Goal: Task Accomplishment & Management: Complete application form

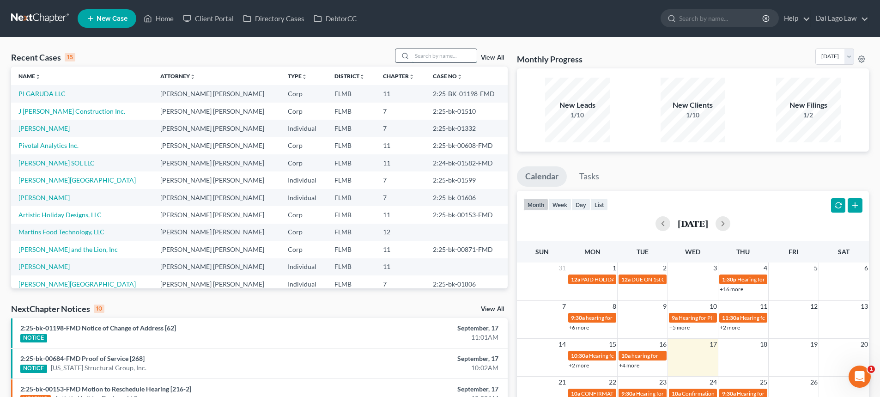
click at [425, 56] on input "search" at bounding box center [444, 55] width 65 height 13
type input "Wisdom"
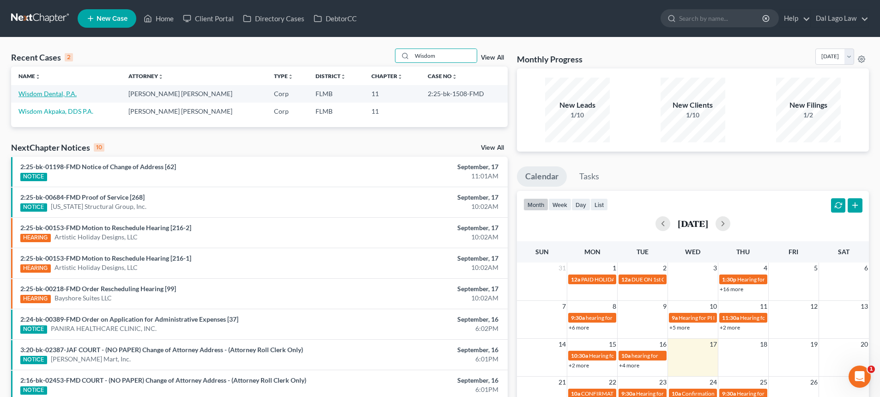
click at [41, 92] on link "Wisdom Dental, P.A." at bounding box center [47, 94] width 58 height 8
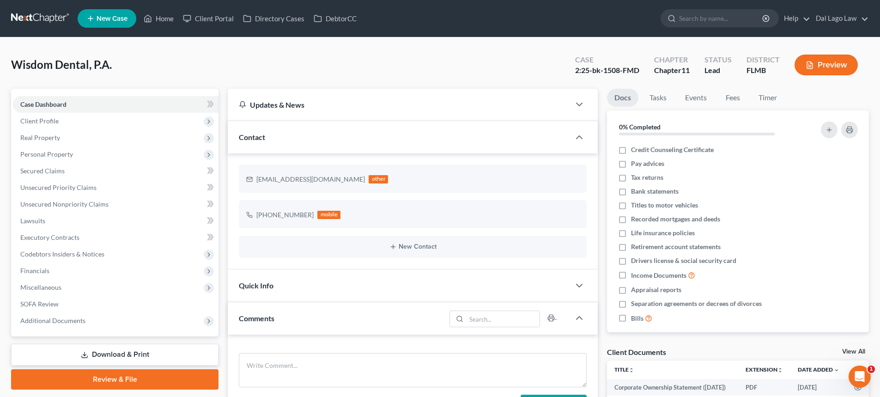
scroll to position [364, 0]
click at [102, 188] on link "Unsecured Priority Claims" at bounding box center [116, 187] width 206 height 17
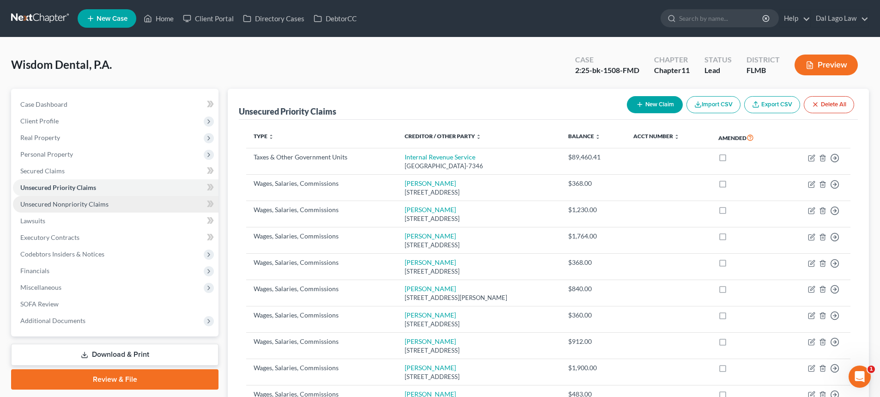
click at [123, 204] on link "Unsecured Nonpriority Claims" at bounding box center [116, 204] width 206 height 17
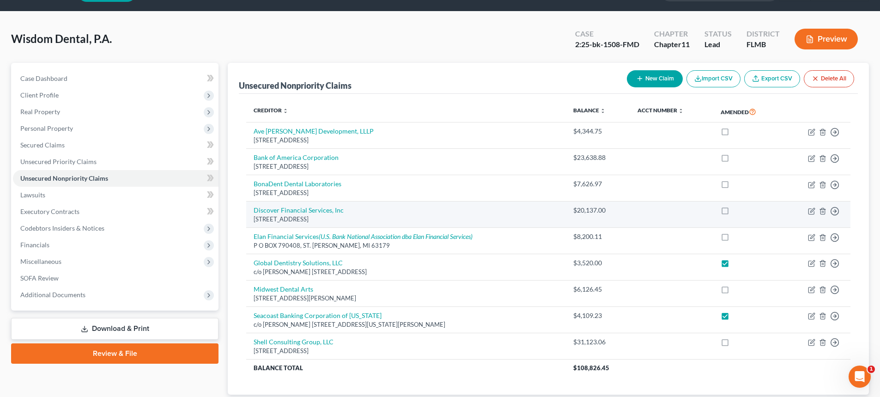
scroll to position [46, 0]
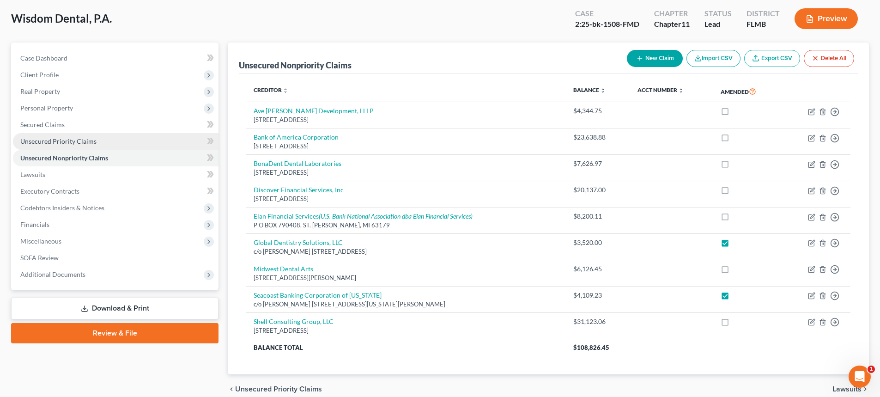
click at [98, 140] on link "Unsecured Priority Claims" at bounding box center [116, 141] width 206 height 17
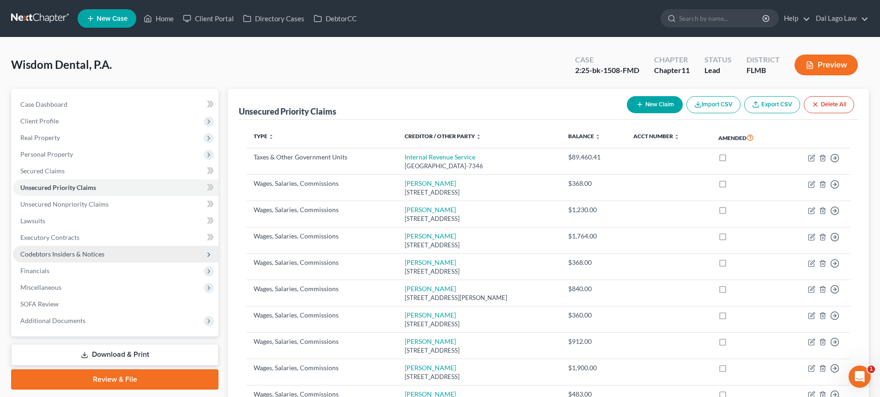
click at [91, 250] on span "Codebtors Insiders & Notices" at bounding box center [62, 254] width 84 height 8
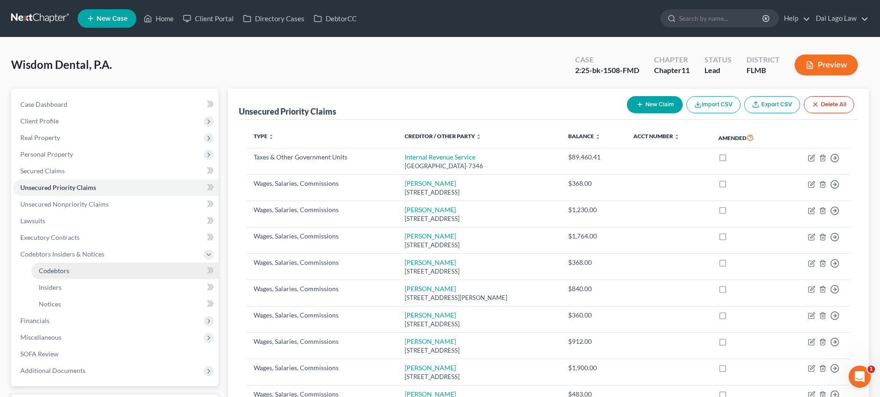
click at [97, 271] on link "Codebtors" at bounding box center [124, 270] width 187 height 17
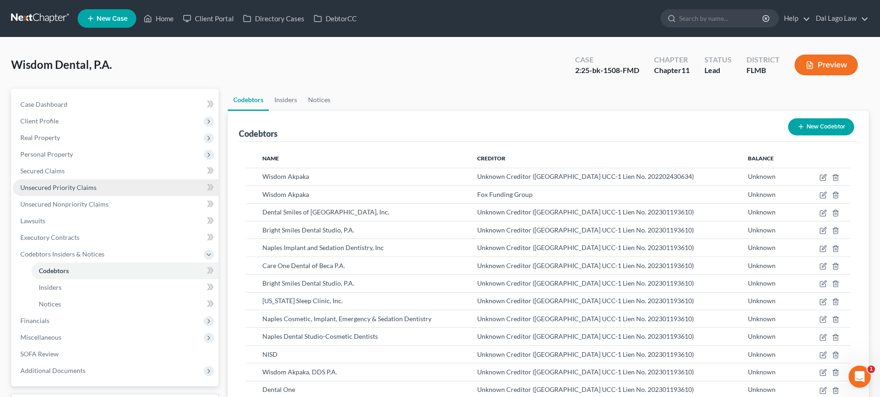
click at [73, 191] on link "Unsecured Priority Claims" at bounding box center [116, 187] width 206 height 17
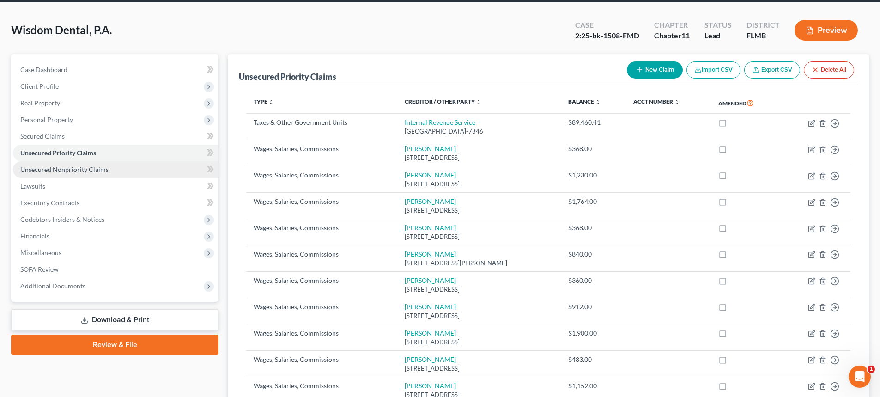
click at [60, 168] on span "Unsecured Nonpriority Claims" at bounding box center [64, 169] width 88 height 8
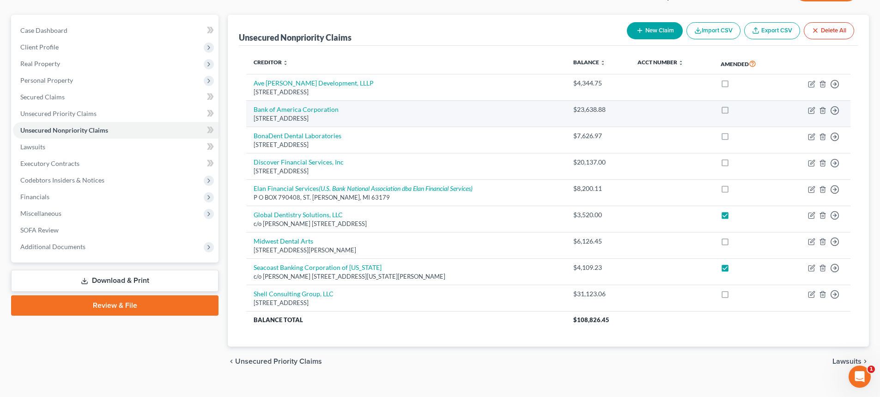
scroll to position [88, 0]
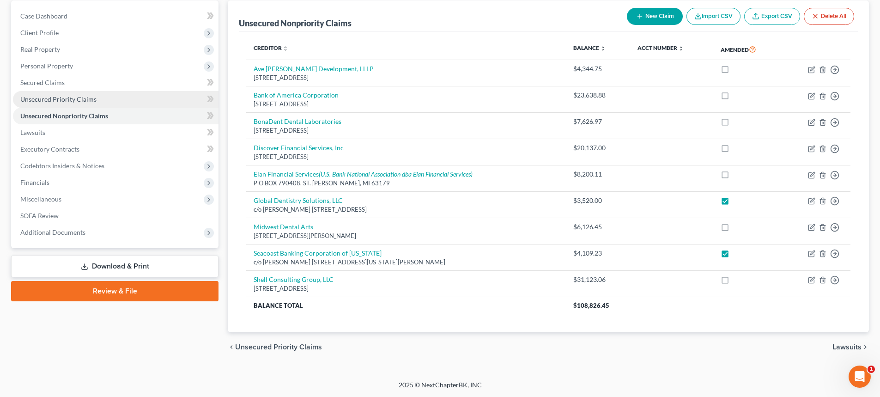
click at [59, 99] on span "Unsecured Priority Claims" at bounding box center [58, 99] width 76 height 8
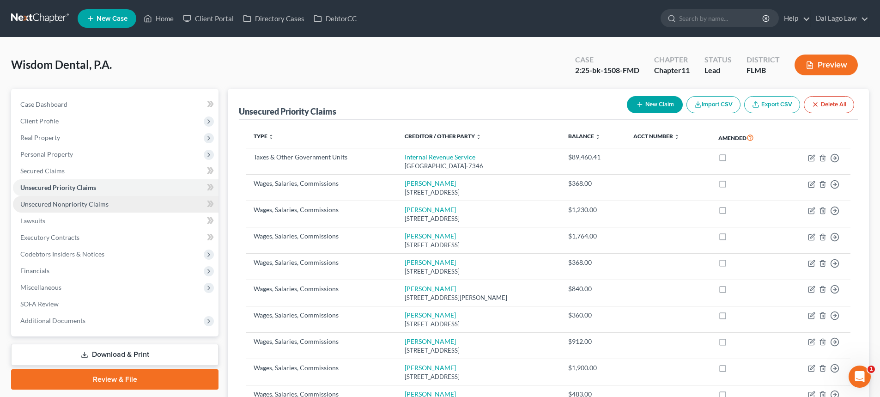
click at [86, 206] on span "Unsecured Nonpriority Claims" at bounding box center [64, 204] width 88 height 8
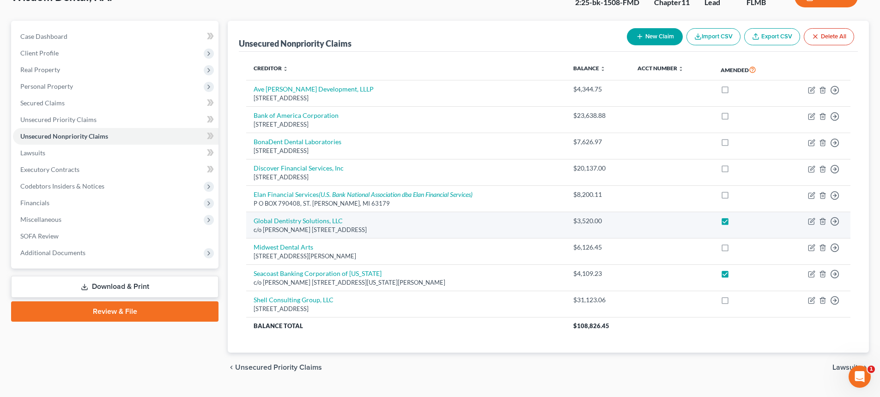
scroll to position [88, 0]
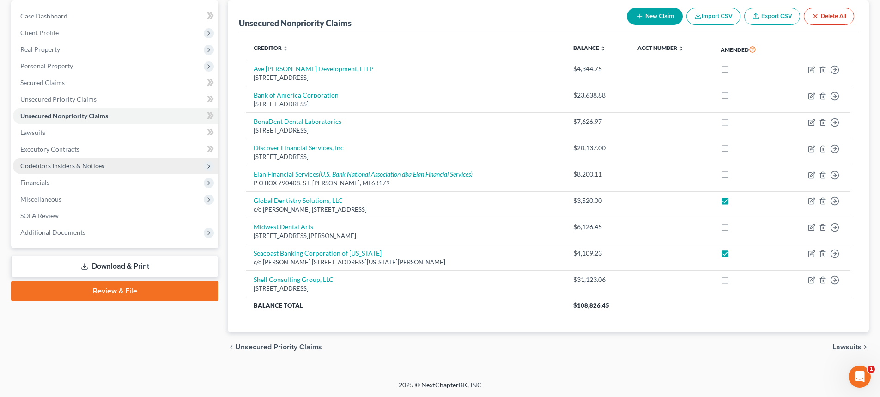
click at [75, 166] on span "Codebtors Insiders & Notices" at bounding box center [62, 166] width 84 height 8
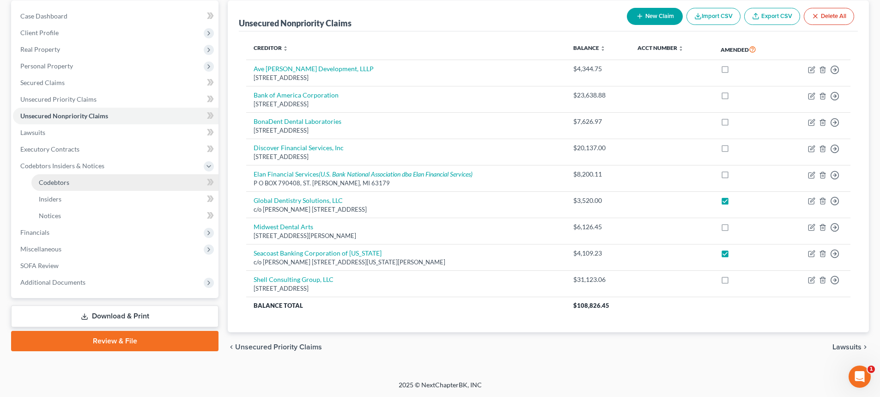
click at [75, 182] on link "Codebtors" at bounding box center [124, 182] width 187 height 17
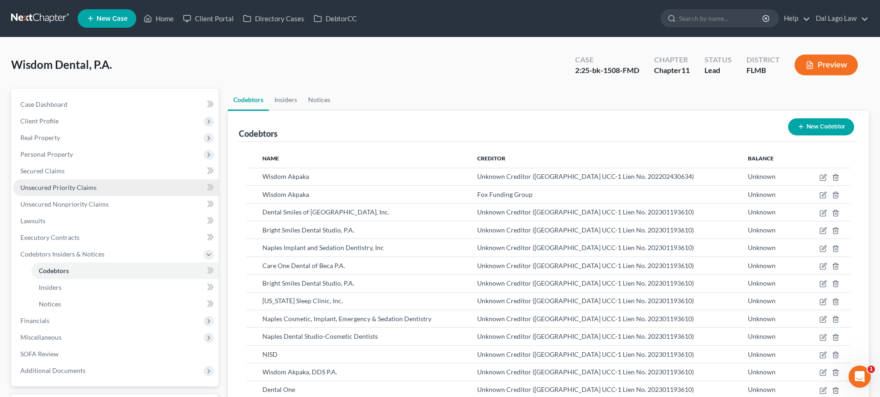
click at [68, 186] on span "Unsecured Priority Claims" at bounding box center [58, 187] width 76 height 8
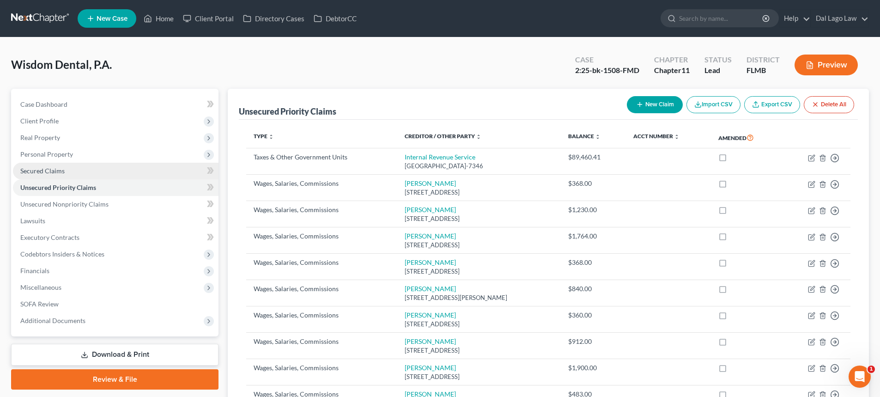
click at [68, 168] on link "Secured Claims" at bounding box center [116, 171] width 206 height 17
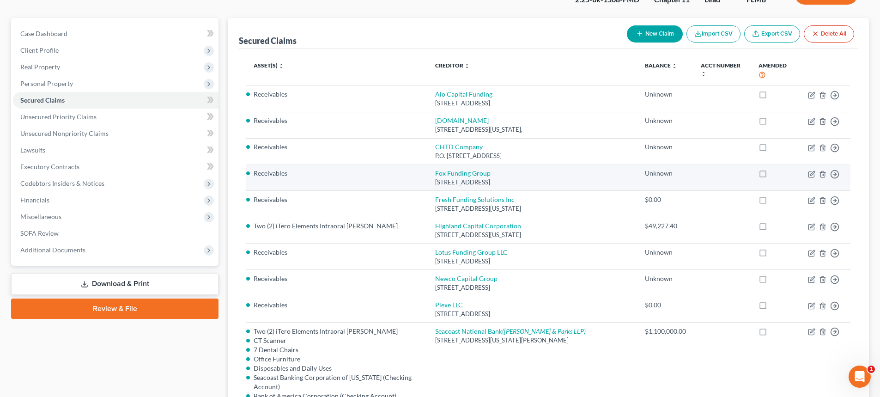
scroll to position [92, 0]
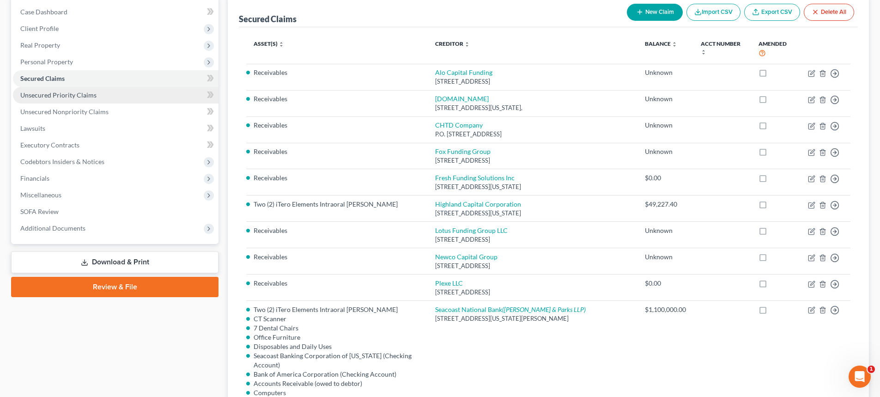
click at [85, 95] on span "Unsecured Priority Claims" at bounding box center [58, 95] width 76 height 8
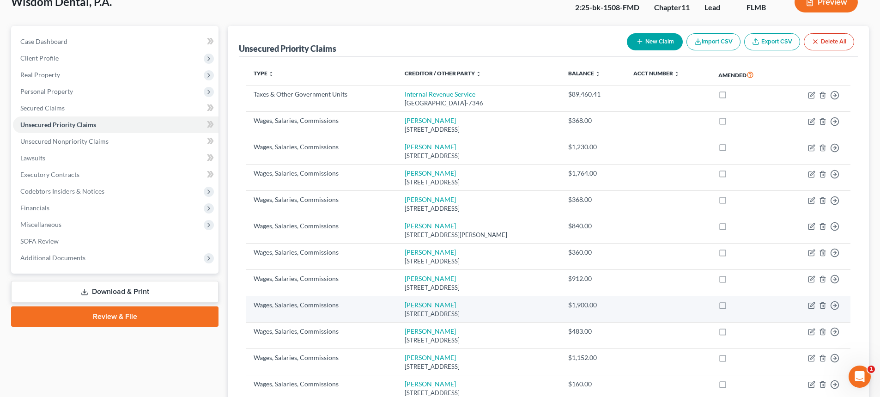
scroll to position [46, 0]
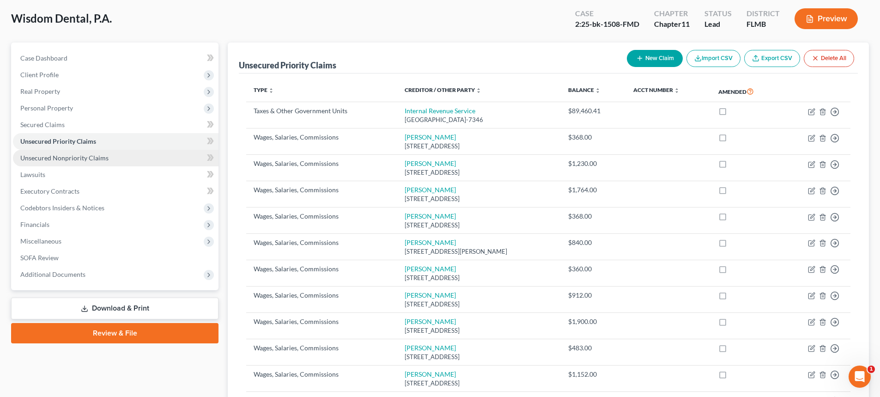
click at [106, 162] on link "Unsecured Nonpriority Claims" at bounding box center [116, 158] width 206 height 17
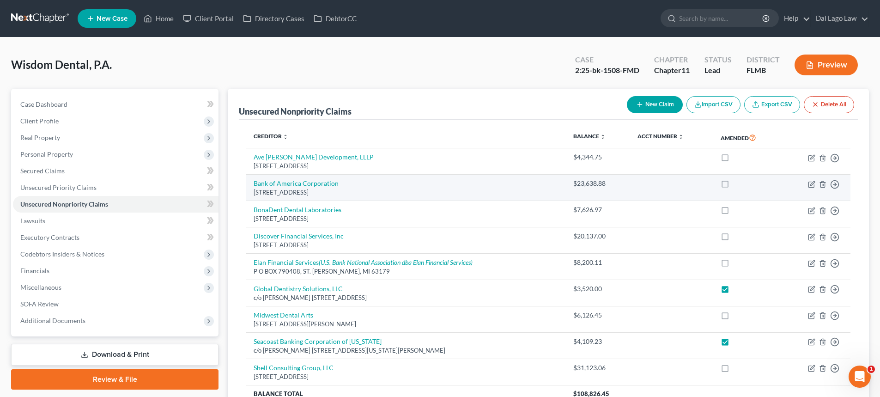
drag, startPoint x: 357, startPoint y: 193, endPoint x: 251, endPoint y: 181, distance: 107.4
click at [251, 181] on td "Bank of America Corporation [STREET_ADDRESS]" at bounding box center [405, 188] width 319 height 26
copy td "Bank of America Corporation [STREET_ADDRESS]"
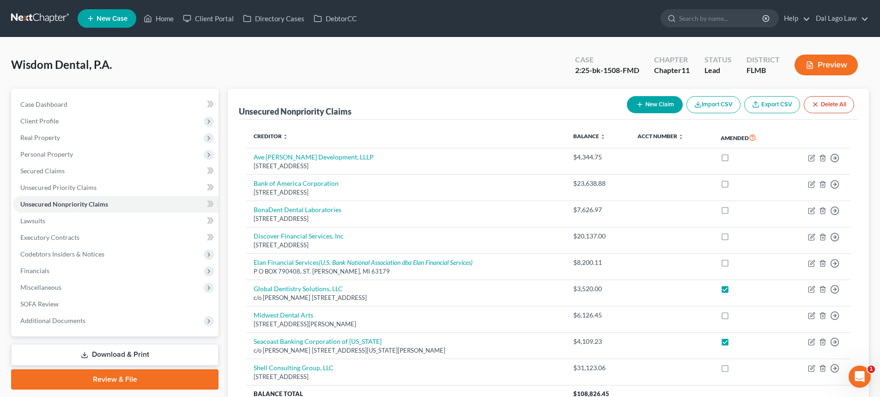
click at [460, 111] on div "Unsecured Nonpriority Claims New Claim Import CSV Export CSV Delete All" at bounding box center [548, 104] width 619 height 31
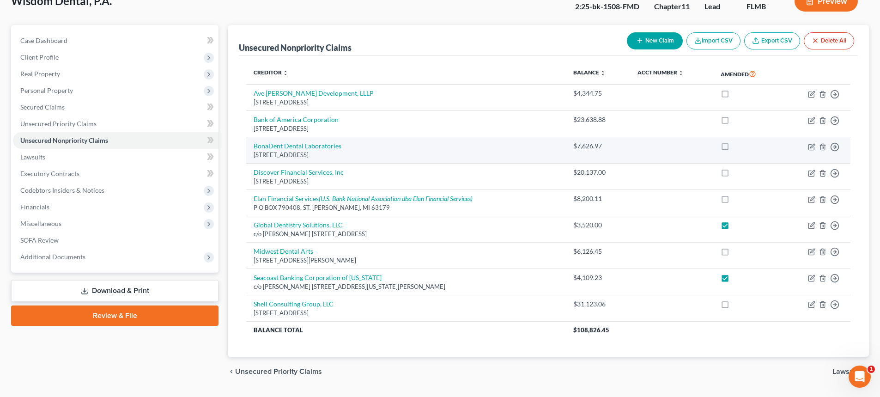
scroll to position [88, 0]
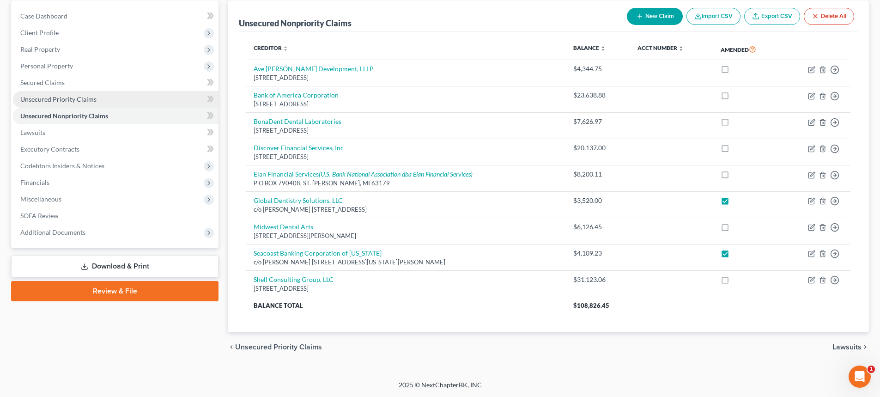
click at [142, 99] on link "Unsecured Priority Claims" at bounding box center [116, 99] width 206 height 17
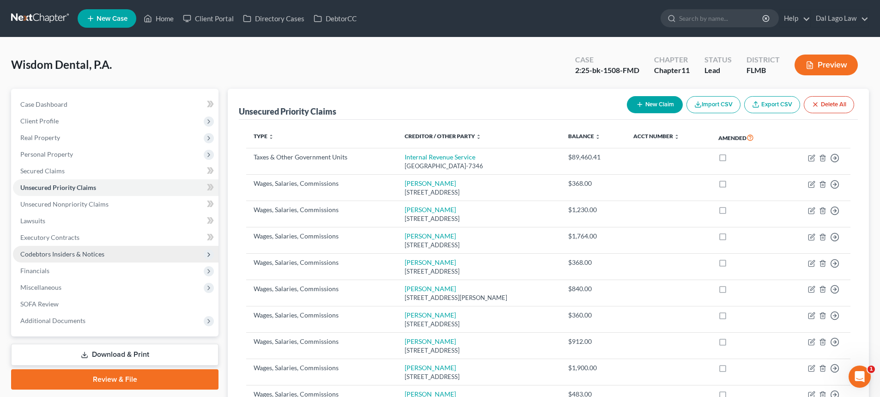
click at [75, 257] on span "Codebtors Insiders & Notices" at bounding box center [62, 254] width 84 height 8
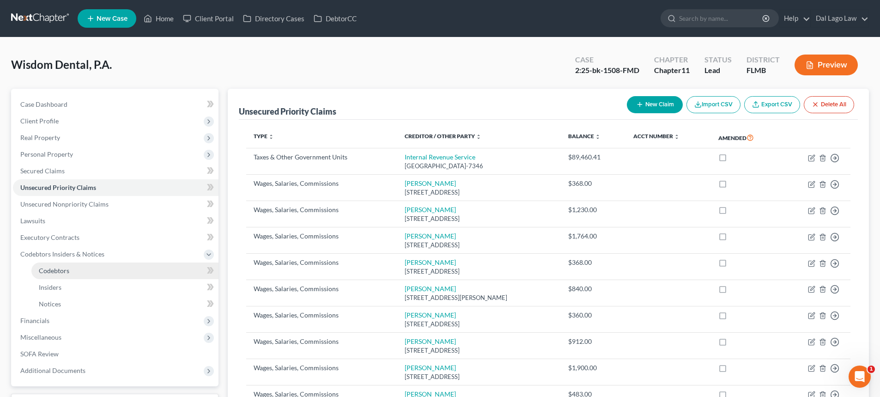
click at [79, 267] on link "Codebtors" at bounding box center [124, 270] width 187 height 17
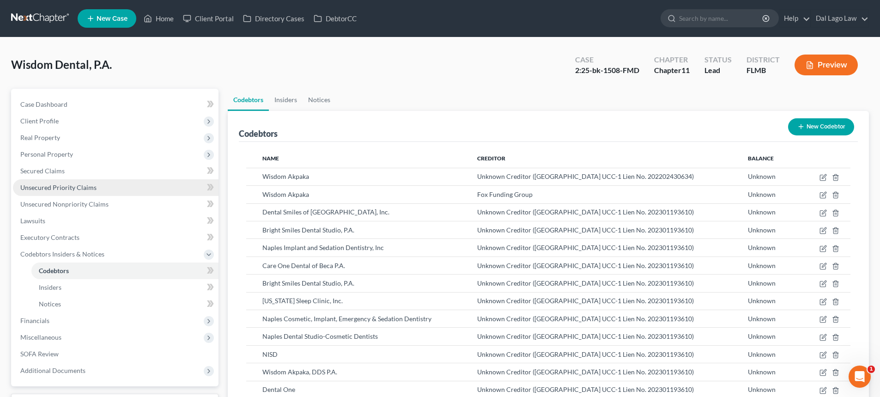
click at [158, 193] on link "Unsecured Priority Claims" at bounding box center [116, 187] width 206 height 17
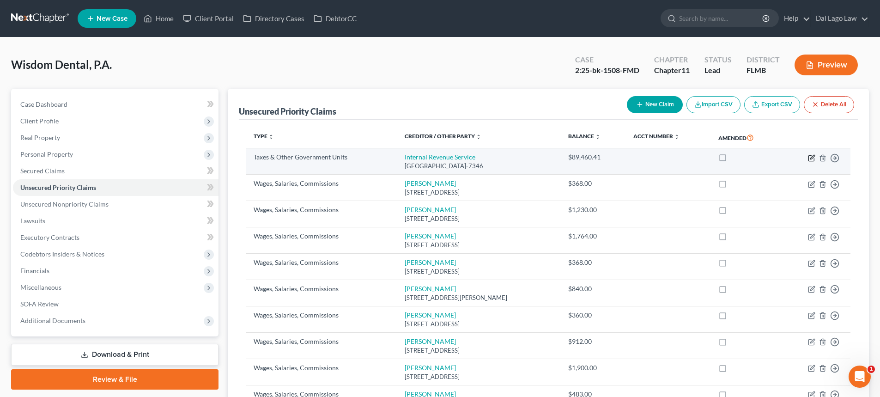
click at [810, 157] on icon "button" at bounding box center [811, 157] width 7 height 7
select select "0"
select select "39"
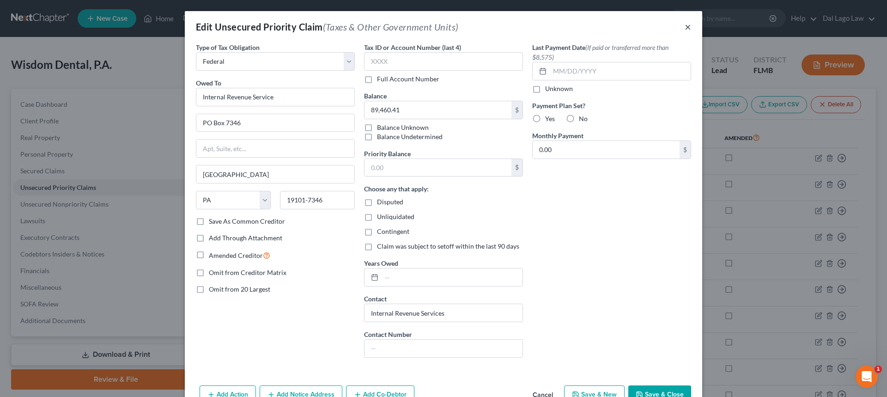
click at [686, 27] on button "×" at bounding box center [687, 26] width 6 height 11
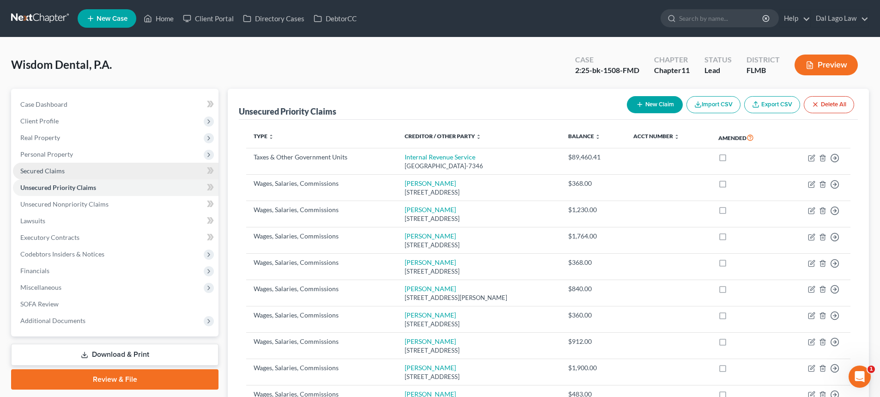
click at [71, 175] on link "Secured Claims" at bounding box center [116, 171] width 206 height 17
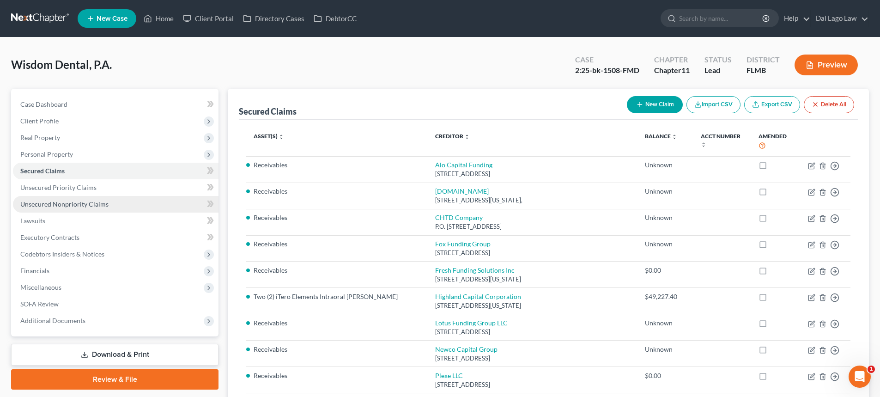
click at [87, 206] on span "Unsecured Nonpriority Claims" at bounding box center [64, 204] width 88 height 8
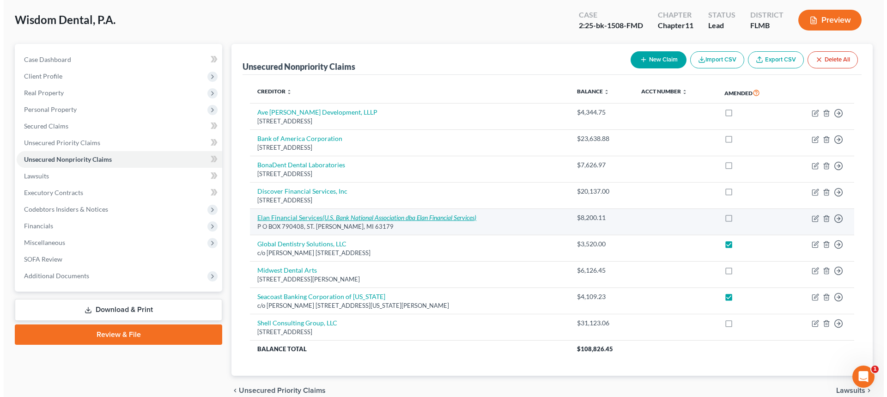
scroll to position [88, 0]
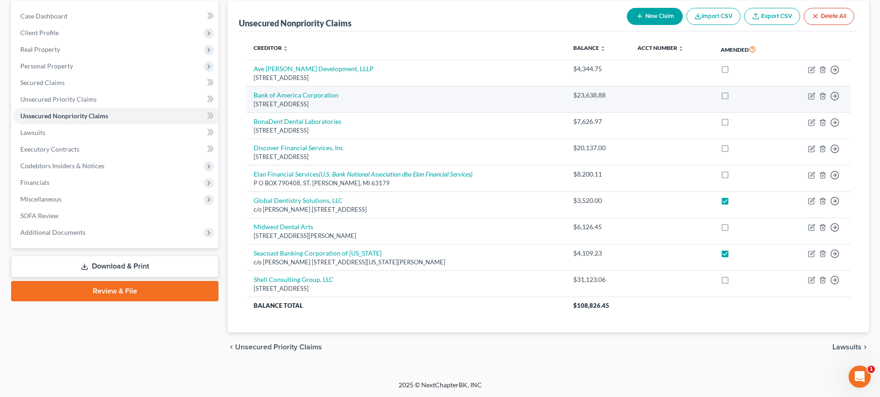
click at [381, 99] on td "Bank of America Corporation [STREET_ADDRESS]" at bounding box center [405, 99] width 319 height 26
click at [811, 95] on icon "button" at bounding box center [812, 95] width 4 height 4
select select "7"
select select "11"
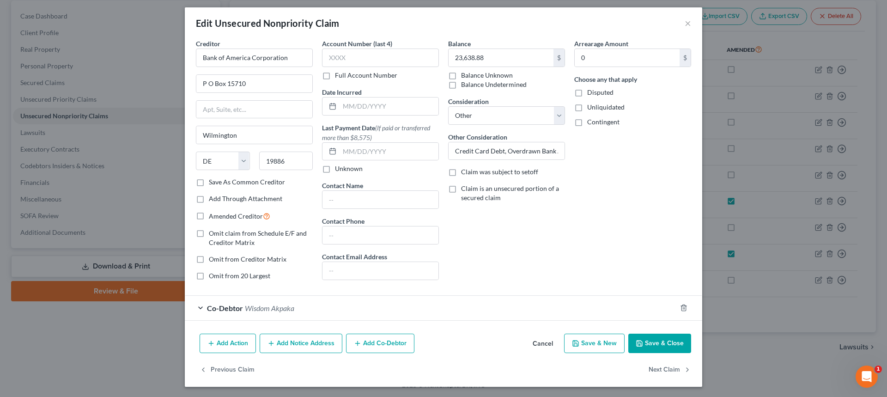
scroll to position [5, 0]
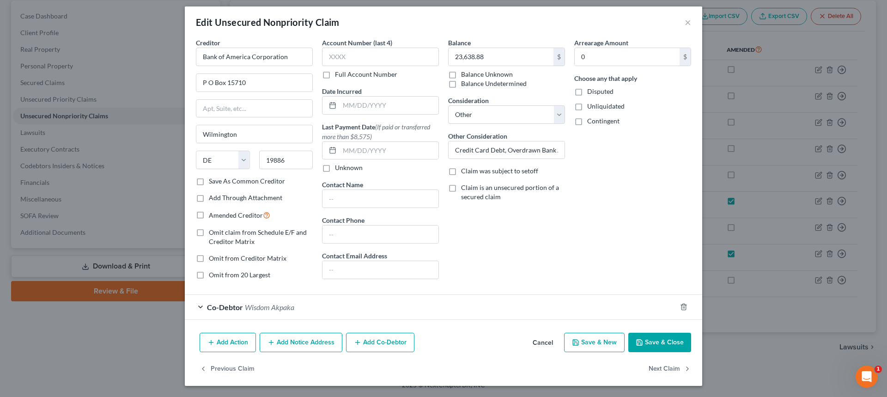
click at [309, 345] on button "Add Notice Address" at bounding box center [301, 342] width 83 height 19
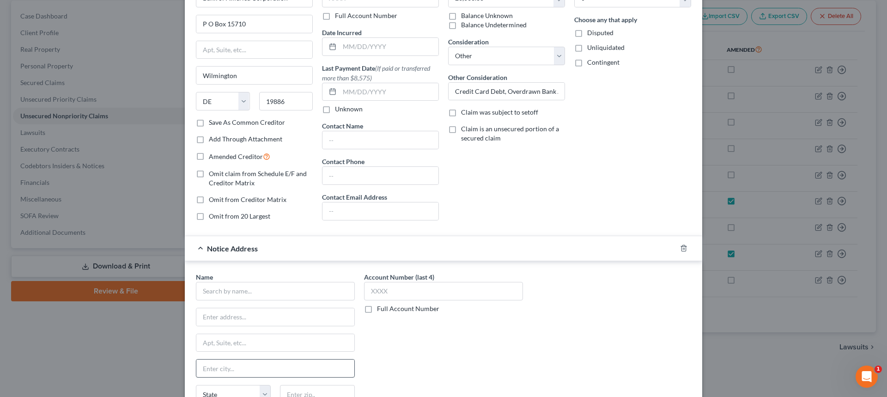
scroll to position [143, 0]
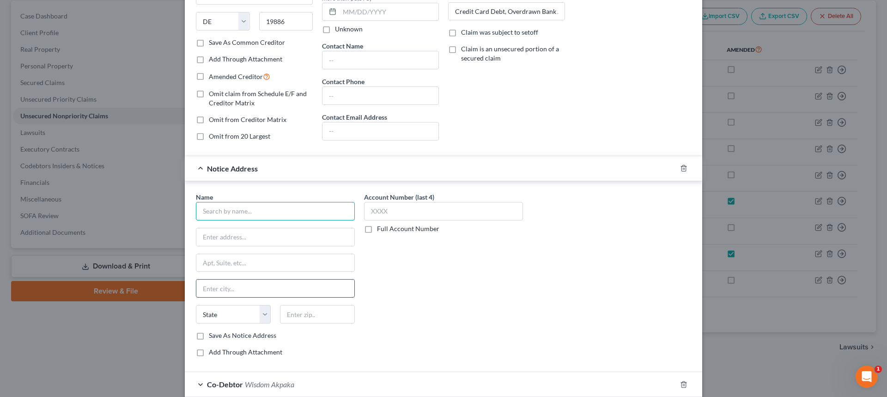
drag, startPoint x: 259, startPoint y: 210, endPoint x: 341, endPoint y: 291, distance: 115.3
click at [341, 291] on div "Name * State [US_STATE] AK AR AZ CA CO CT DE DC [GEOGRAPHIC_DATA] [GEOGRAPHIC_D…" at bounding box center [275, 266] width 159 height 148
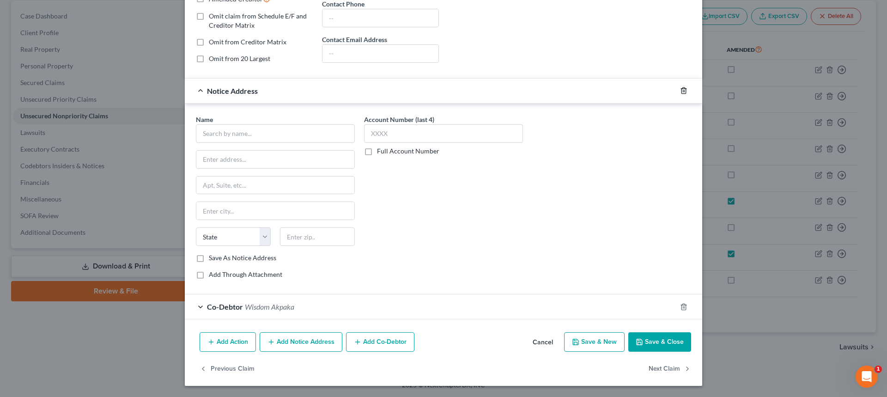
click at [680, 91] on icon "button" at bounding box center [683, 90] width 7 height 7
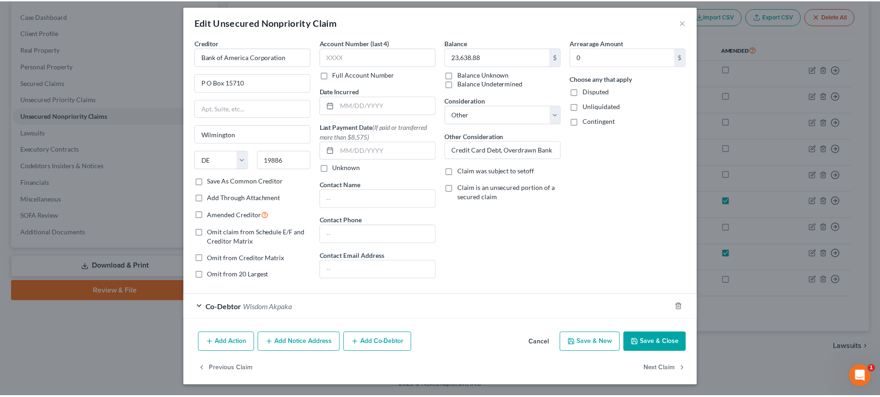
scroll to position [5, 0]
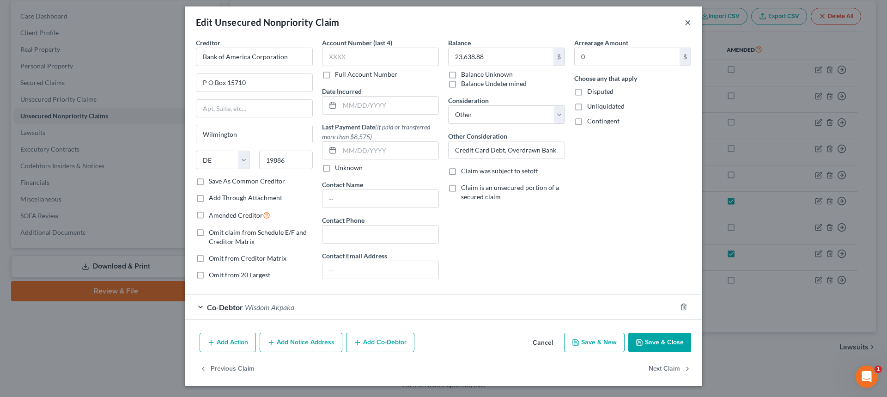
click at [686, 23] on button "×" at bounding box center [687, 22] width 6 height 11
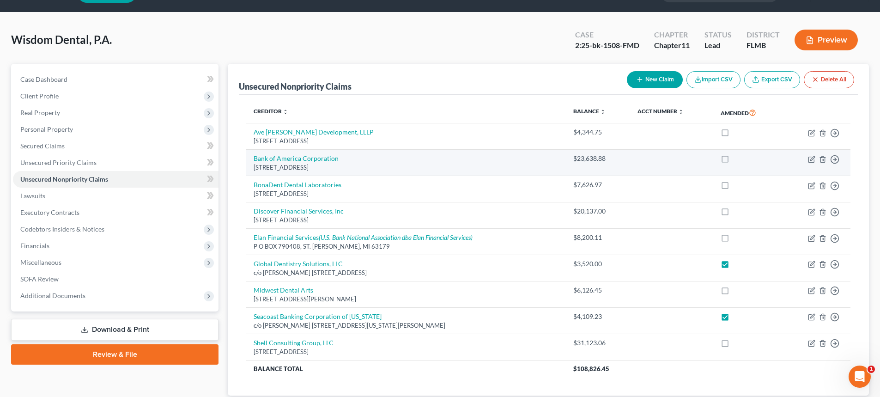
scroll to position [46, 0]
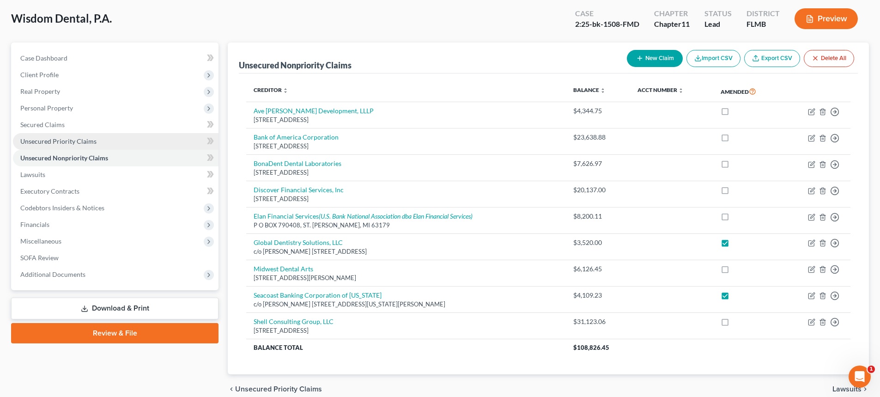
click at [76, 142] on span "Unsecured Priority Claims" at bounding box center [58, 141] width 76 height 8
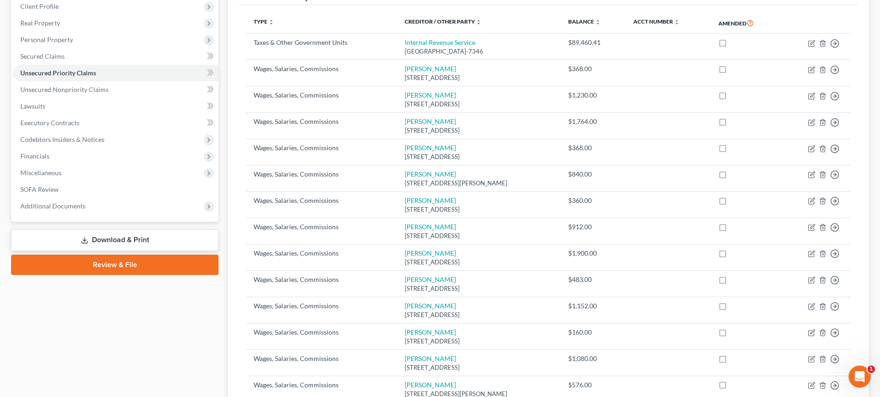
scroll to position [92, 0]
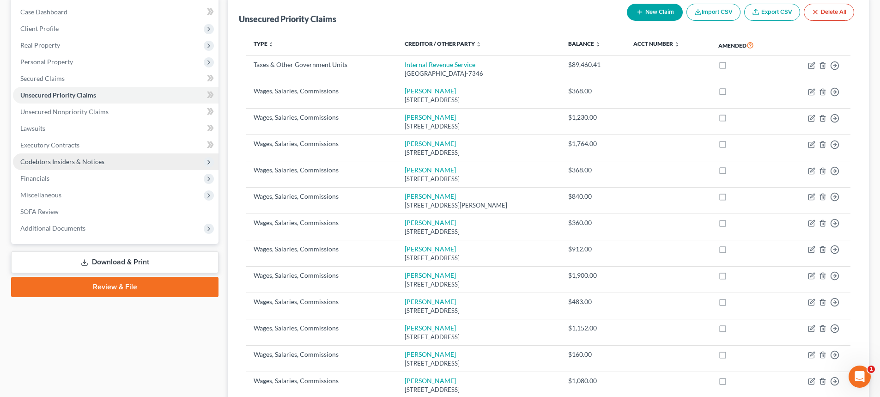
click at [71, 163] on span "Codebtors Insiders & Notices" at bounding box center [62, 161] width 84 height 8
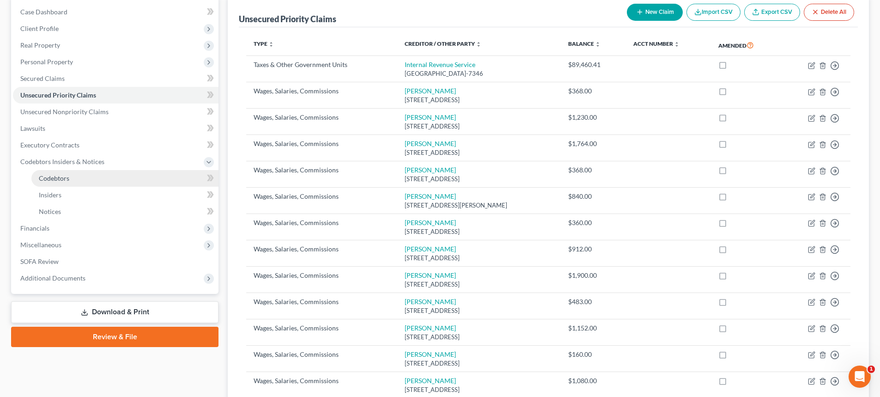
click at [71, 175] on link "Codebtors" at bounding box center [124, 178] width 187 height 17
